Goal: Transaction & Acquisition: Purchase product/service

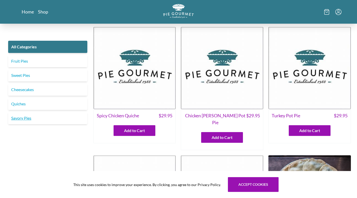
click at [25, 118] on link "Savory Pies" at bounding box center [47, 118] width 79 height 12
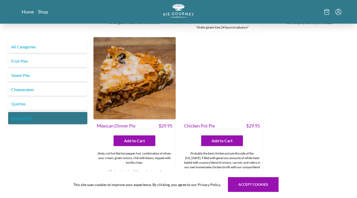
scroll to position [275, 0]
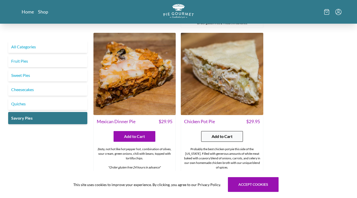
click at [221, 133] on span "Add to Cart" at bounding box center [222, 136] width 21 height 6
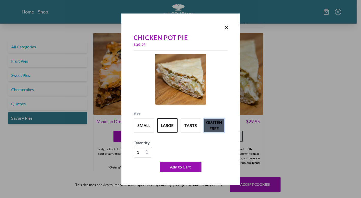
click at [221, 128] on button "gluten free" at bounding box center [214, 125] width 20 height 14
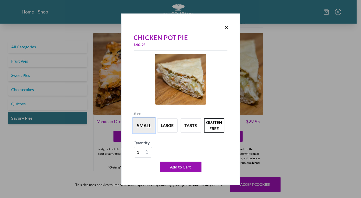
click at [143, 128] on button "small" at bounding box center [144, 126] width 22 height 16
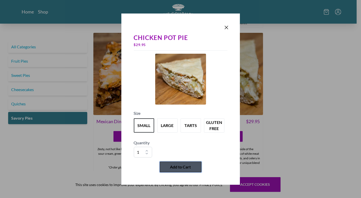
click at [182, 168] on span "Add to Cart" at bounding box center [180, 167] width 21 height 6
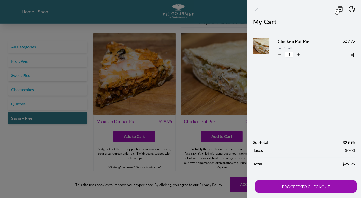
click at [256, 9] on icon "Close panel" at bounding box center [256, 10] width 6 height 6
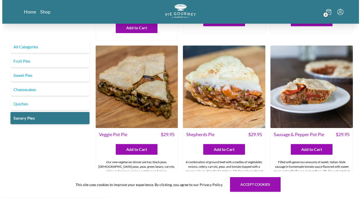
scroll to position [113, 0]
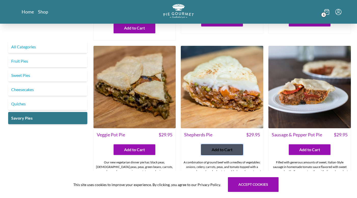
click at [221, 147] on span "Add to Cart" at bounding box center [222, 150] width 21 height 6
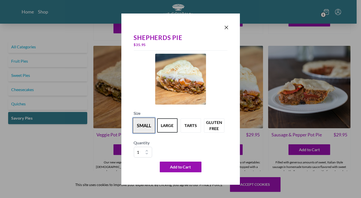
click at [141, 127] on button "small" at bounding box center [144, 126] width 22 height 16
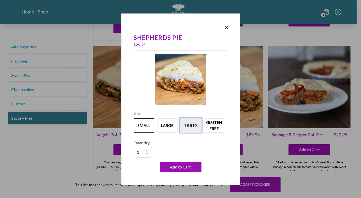
click at [193, 126] on button "tarts" at bounding box center [191, 126] width 22 height 16
click at [140, 126] on button "small" at bounding box center [144, 126] width 22 height 16
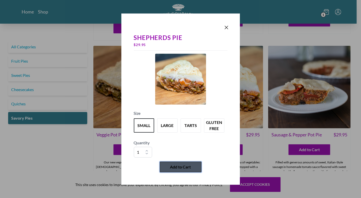
click at [182, 166] on span "Add to Cart" at bounding box center [180, 167] width 21 height 6
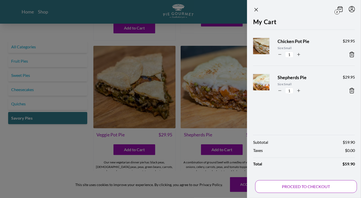
click at [306, 186] on button "PROCEED TO CHECKOUT" at bounding box center [306, 186] width 102 height 13
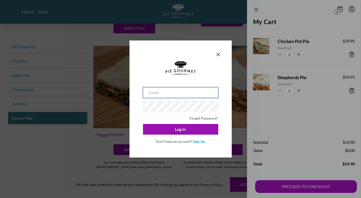
click at [168, 91] on input "email" at bounding box center [180, 92] width 75 height 11
type input "[PERSON_NAME][EMAIL_ADDRESS][PERSON_NAME][DOMAIN_NAME]"
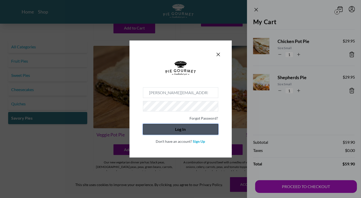
click at [181, 128] on button "Log In" at bounding box center [180, 129] width 75 height 11
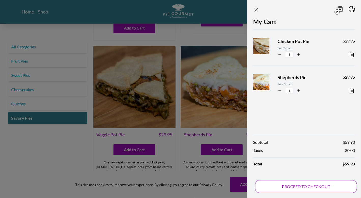
click at [300, 189] on button "PROCEED TO CHECKOUT" at bounding box center [306, 186] width 102 height 13
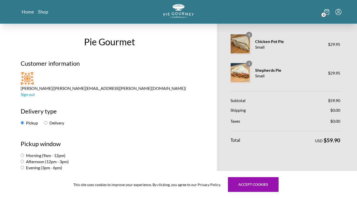
click at [147, 139] on h2 "Pickup window" at bounding box center [110, 145] width 178 height 13
click at [22, 160] on input "Afternoon (12pm - 3pm)" at bounding box center [22, 161] width 3 height 3
radio input "true"
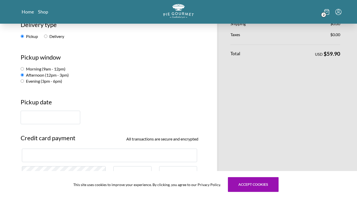
scroll to position [91, 0]
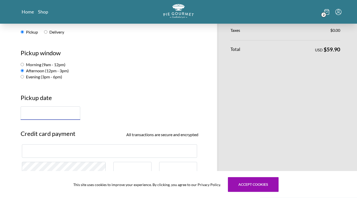
click at [33, 106] on input "text" at bounding box center [51, 112] width 60 height 13
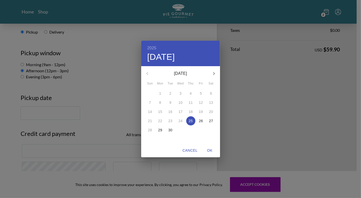
click at [190, 121] on p "25" at bounding box center [191, 120] width 4 height 5
click at [212, 153] on span "OK" at bounding box center [210, 150] width 12 height 6
type input "[DATE]"
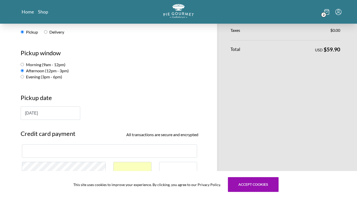
click at [127, 106] on div "[DATE]" at bounding box center [110, 112] width 178 height 13
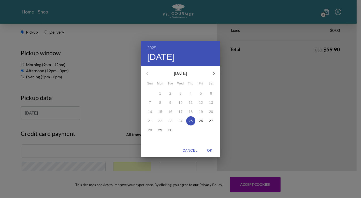
click at [127, 103] on div "2025 Thu, Sep [DATE] Mon Tue Wed Thu Fri Sat 31 1 2 3 4 5 6 7 8 9 10 11 12 13 1…" at bounding box center [180, 99] width 361 height 198
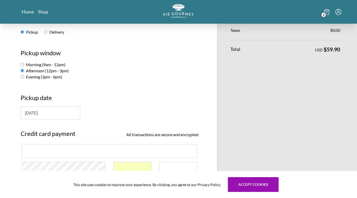
click at [91, 93] on h3 "Pickup date" at bounding box center [110, 99] width 178 height 13
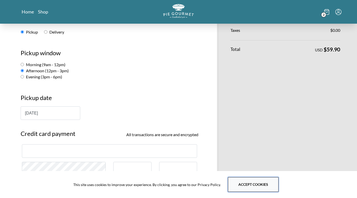
click at [239, 181] on button "Accept cookies" at bounding box center [253, 184] width 51 height 15
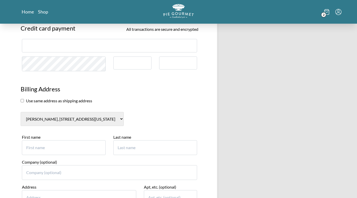
scroll to position [195, 0]
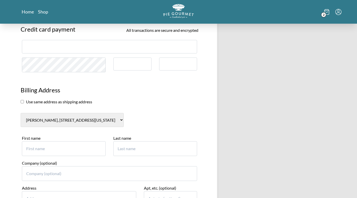
click at [23, 100] on input "checkbox" at bounding box center [22, 101] width 3 height 3
checkbox input "true"
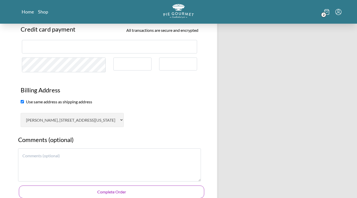
click at [116, 186] on button "Complete Order" at bounding box center [111, 192] width 185 height 13
